Goal: Navigation & Orientation: Find specific page/section

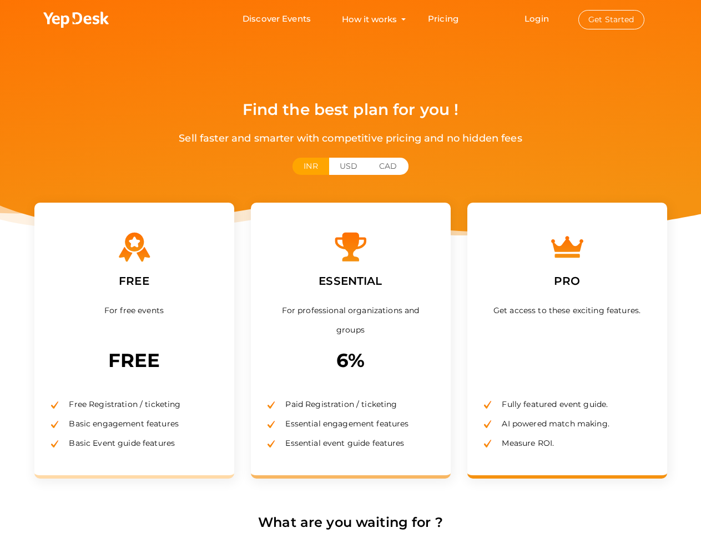
click at [350, 266] on label "ESSENTIAL" at bounding box center [350, 281] width 80 height 34
click at [77, 20] on use at bounding box center [75, 20] width 65 height 16
click at [537, 18] on link "Login" at bounding box center [537, 18] width 24 height 11
click at [611, 19] on button "Get Started" at bounding box center [611, 19] width 66 height 19
click at [310, 166] on button "INR" at bounding box center [311, 166] width 36 height 17
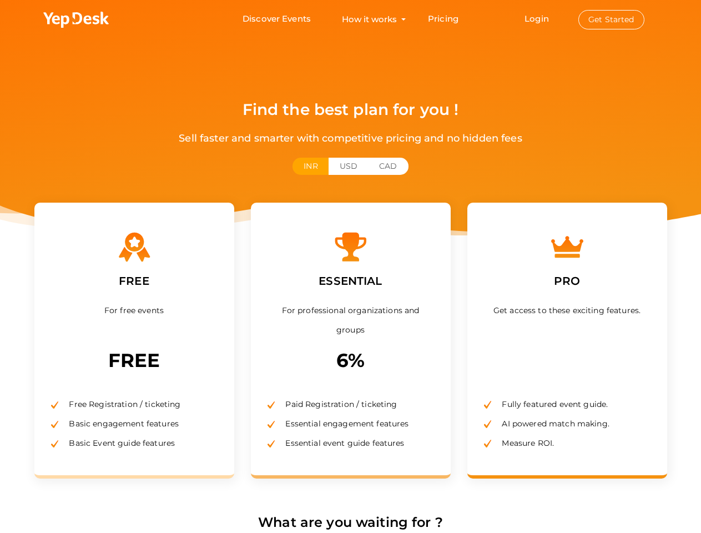
click at [349, 166] on button "USD" at bounding box center [349, 166] width 40 height 17
click at [388, 166] on button "CAD" at bounding box center [388, 166] width 40 height 17
